Goal: Task Accomplishment & Management: Use online tool/utility

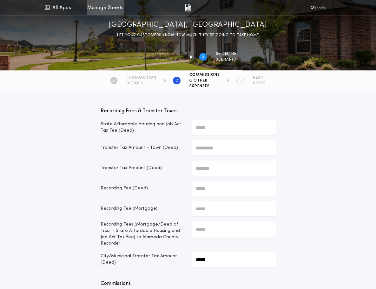
click at [96, 8] on link "Manage Sheets" at bounding box center [105, 7] width 37 height 15
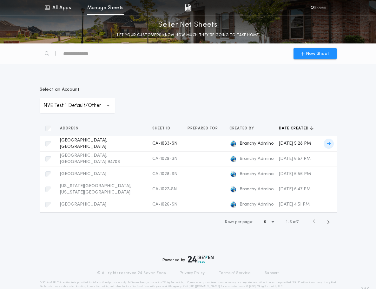
click at [152, 146] on span "CA-1033-SN" at bounding box center [164, 143] width 25 height 5
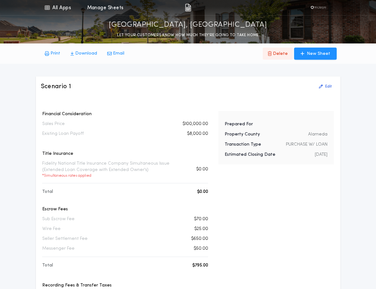
click at [272, 55] on icon "button" at bounding box center [270, 53] width 4 height 4
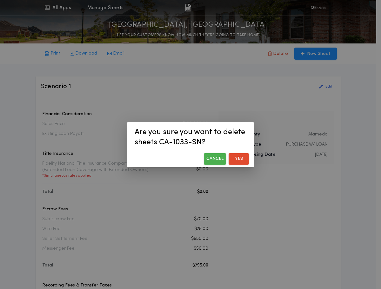
click at [233, 160] on button "Yes" at bounding box center [239, 158] width 20 height 11
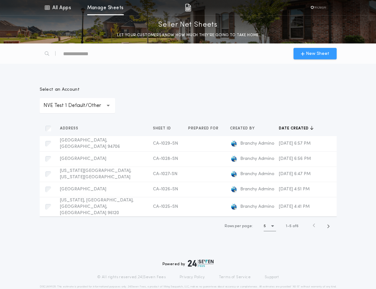
click at [325, 58] on button "New Sheet" at bounding box center [315, 53] width 43 height 11
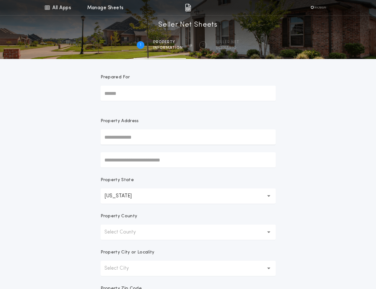
click at [147, 134] on input "text" at bounding box center [188, 137] width 175 height 15
type input "******"
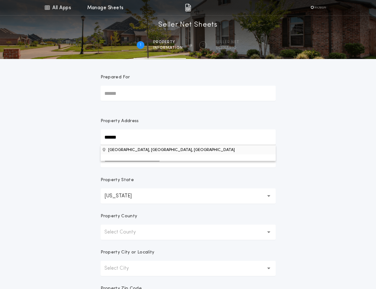
click at [130, 150] on button "[GEOGRAPHIC_DATA], [GEOGRAPHIC_DATA], [GEOGRAPHIC_DATA]" at bounding box center [188, 150] width 175 height 10
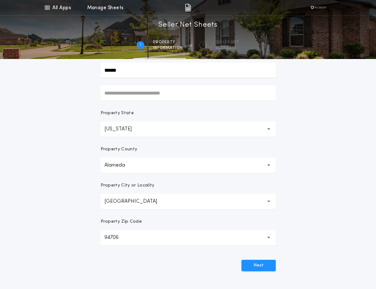
scroll to position [64, 0]
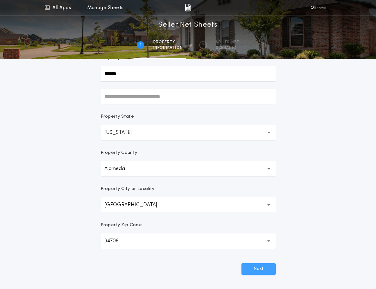
click at [262, 267] on button "Next" at bounding box center [259, 269] width 34 height 11
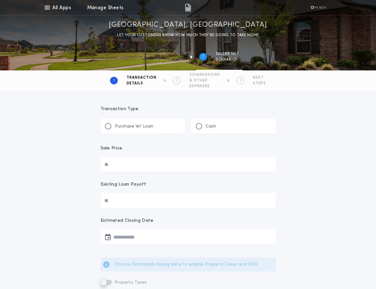
click at [140, 126] on p "Purchase W/ Loan" at bounding box center [134, 127] width 38 height 6
click at [201, 127] on div at bounding box center [199, 126] width 6 height 6
click at [130, 165] on input "Sale Price" at bounding box center [188, 164] width 175 height 15
type input "********"
click at [124, 206] on input "Existing Loan Payoff" at bounding box center [188, 200] width 175 height 15
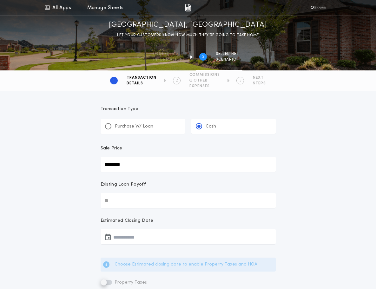
type input "******"
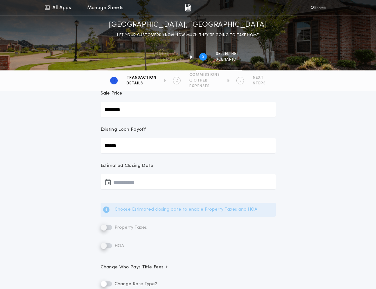
scroll to position [95, 0]
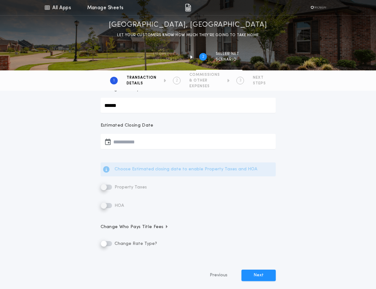
click at [128, 134] on button "button" at bounding box center [188, 141] width 175 height 15
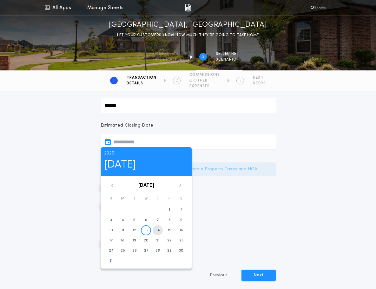
click at [155, 232] on button "14" at bounding box center [158, 230] width 10 height 10
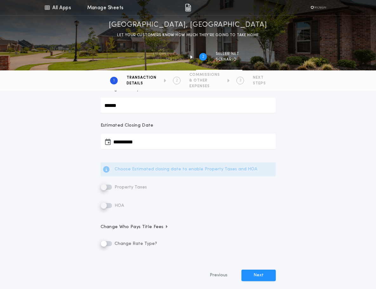
type input "**********"
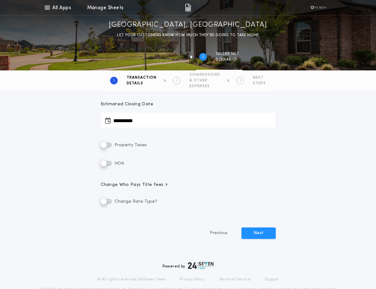
scroll to position [127, 0]
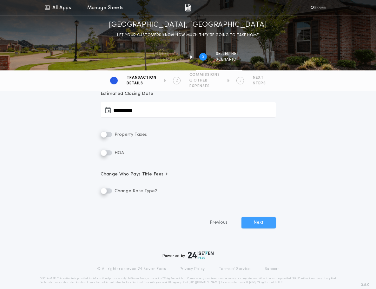
click at [264, 226] on button "Next" at bounding box center [259, 222] width 34 height 11
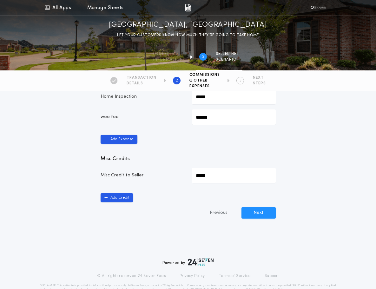
scroll to position [394, 0]
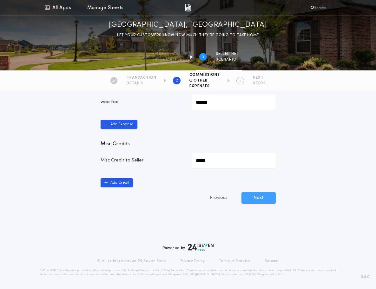
click at [265, 199] on button "Next" at bounding box center [259, 197] width 34 height 11
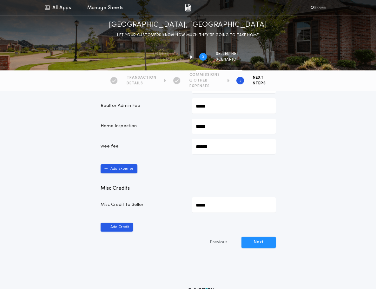
scroll to position [381, 0]
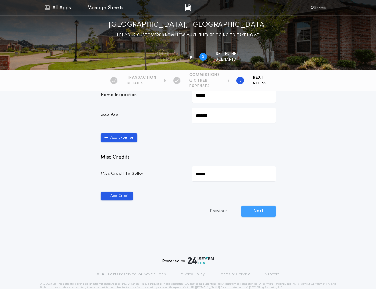
click at [268, 212] on button "Next" at bounding box center [259, 211] width 34 height 11
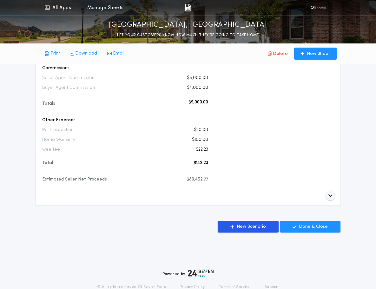
scroll to position [222, 0]
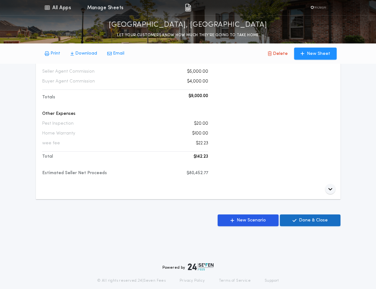
click at [309, 220] on p "Done & Close" at bounding box center [313, 221] width 29 height 6
